Goal: Task Accomplishment & Management: Manage account settings

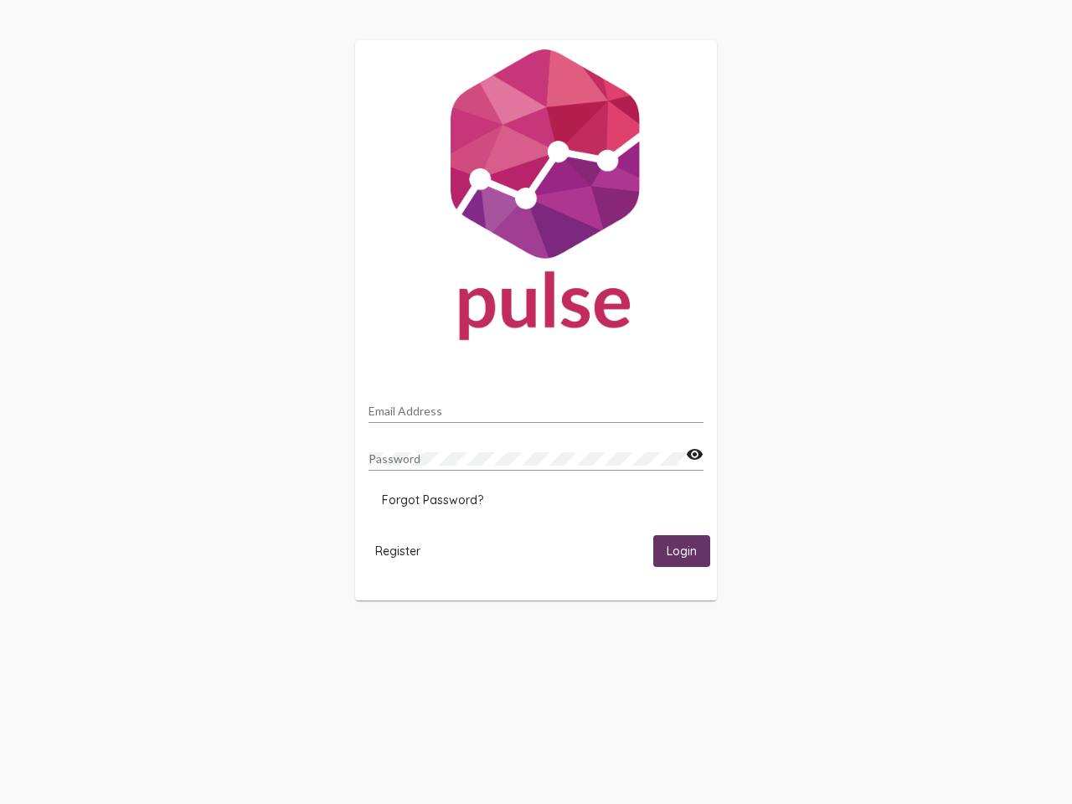
click at [536, 406] on input "Email Address" at bounding box center [536, 411] width 335 height 13
click at [694, 455] on mat-icon "visibility" at bounding box center [695, 455] width 18 height 20
click at [432, 500] on span "Forgot Password?" at bounding box center [432, 500] width 101 height 15
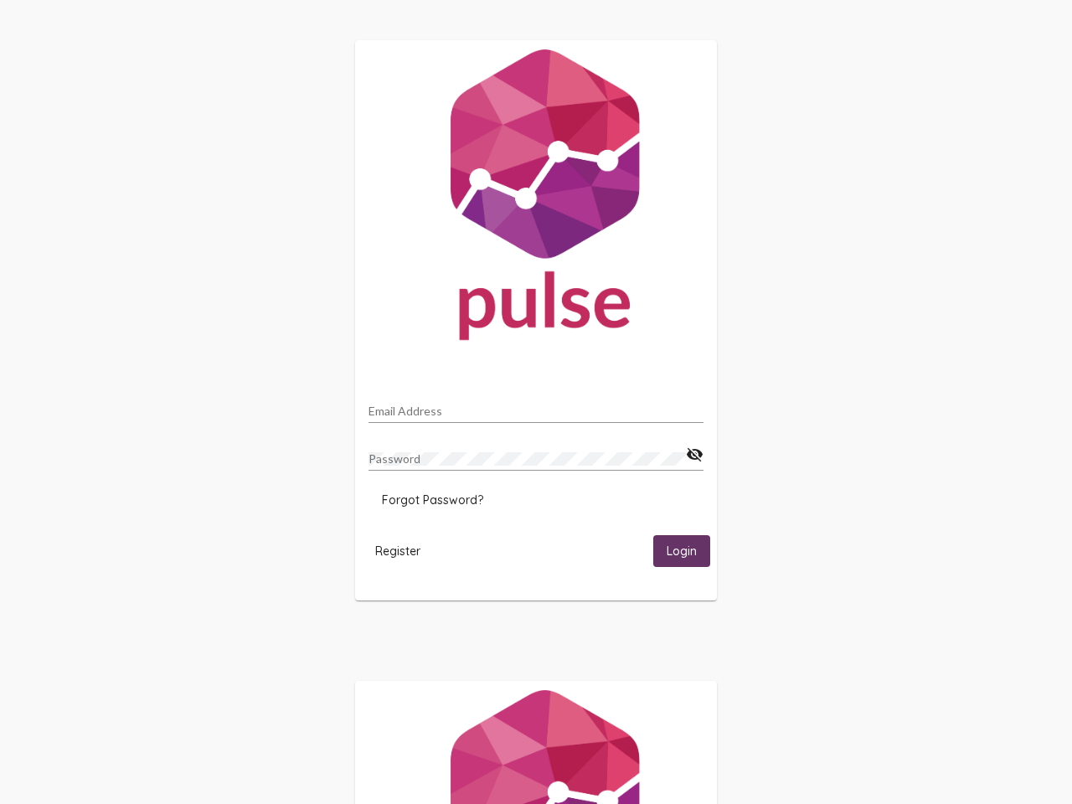
click at [398, 550] on span "Register" at bounding box center [397, 551] width 45 height 15
click at [682, 550] on html "Email Address Password visibility_off Forgot Password? Register Login" at bounding box center [536, 542] width 1072 height 1085
